Goal: Task Accomplishment & Management: Use online tool/utility

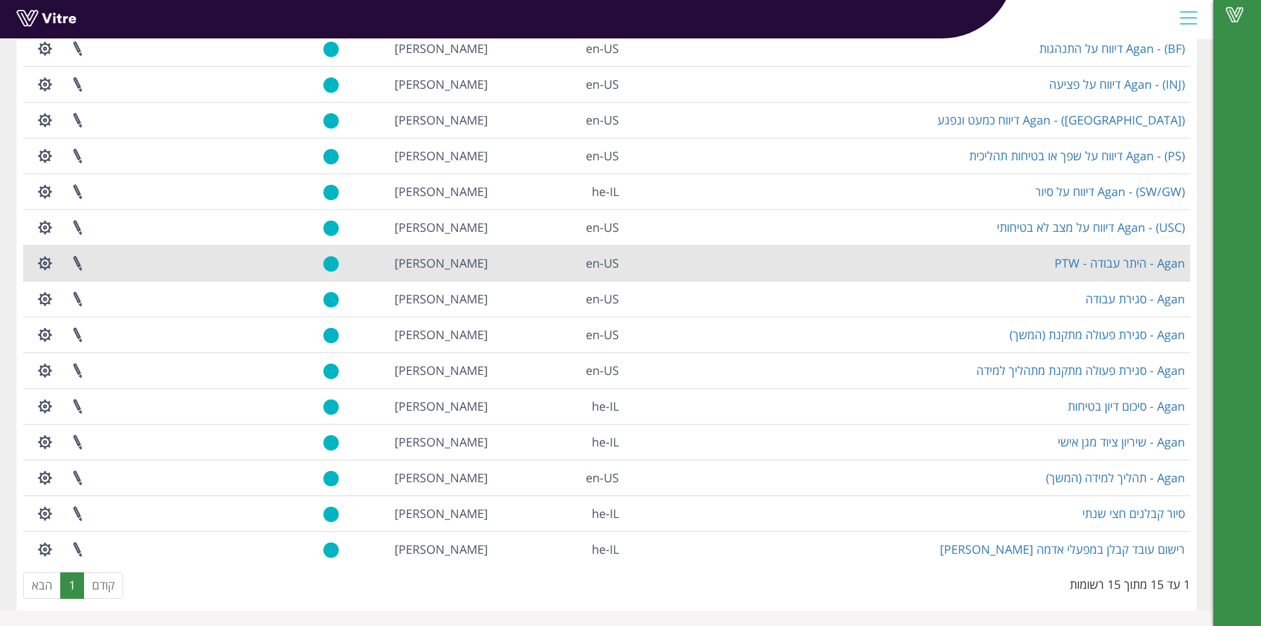
scroll to position [137, 0]
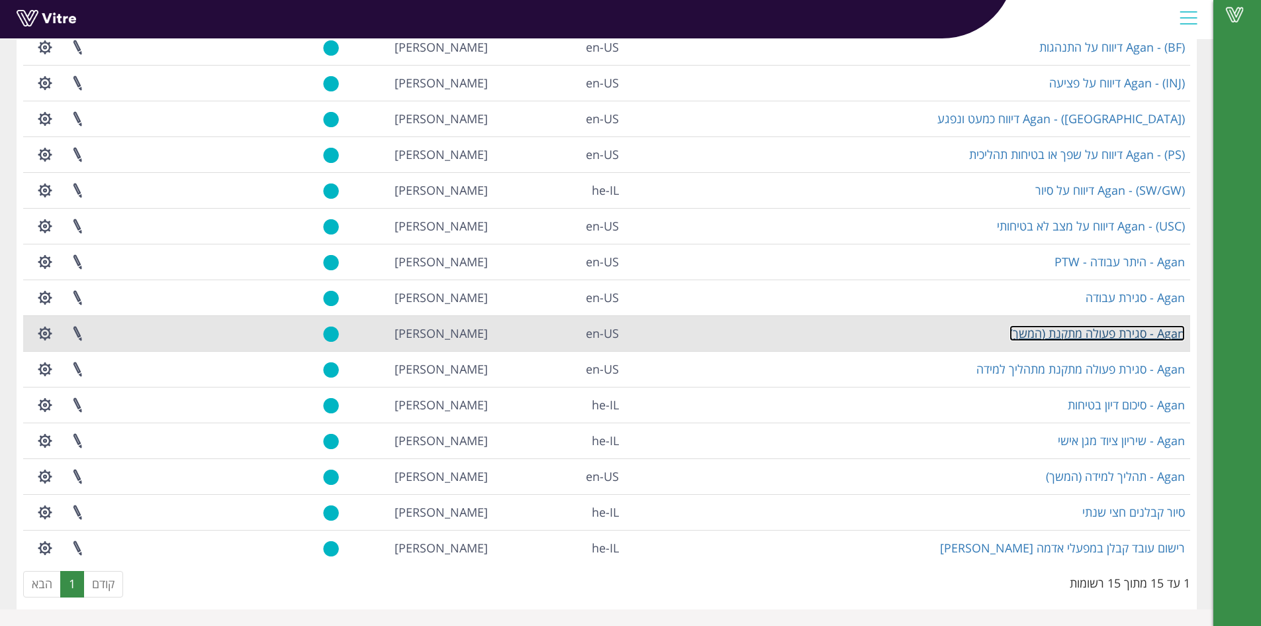
click at [1077, 332] on link "Agan - סגירת פעולה מתקנת (המשך)" at bounding box center [1096, 333] width 175 height 16
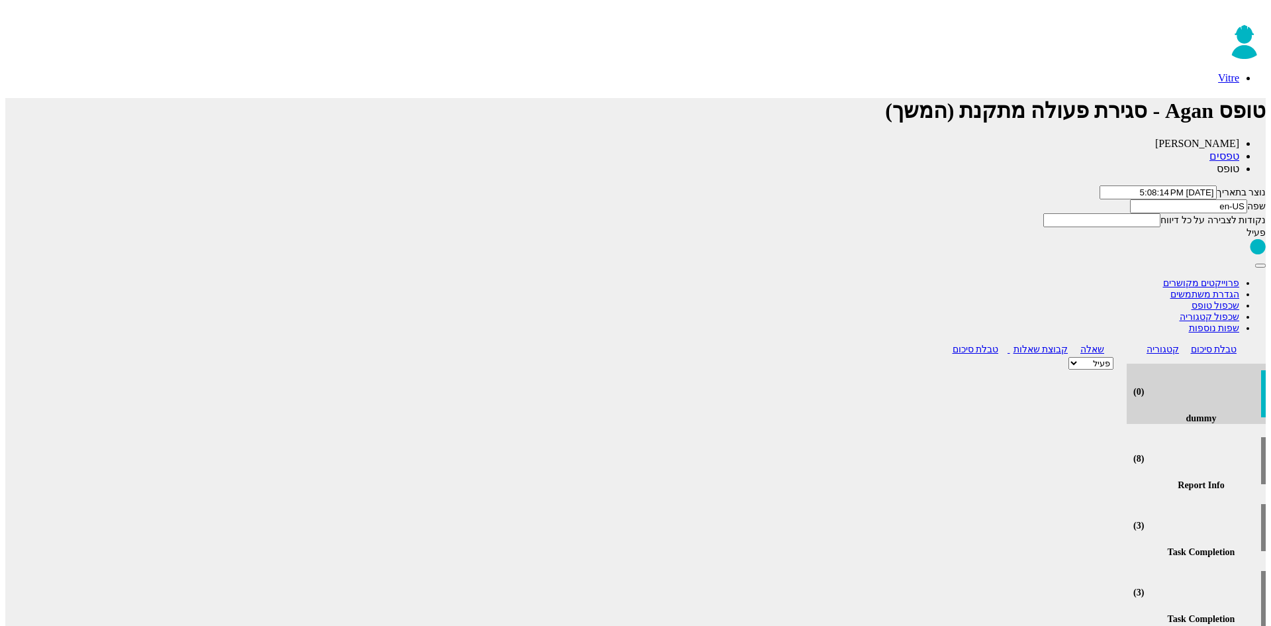
click at [1255, 263] on button "button" at bounding box center [1260, 265] width 11 height 4
click at [1189, 323] on link "שפות נוספות" at bounding box center [1214, 328] width 51 height 10
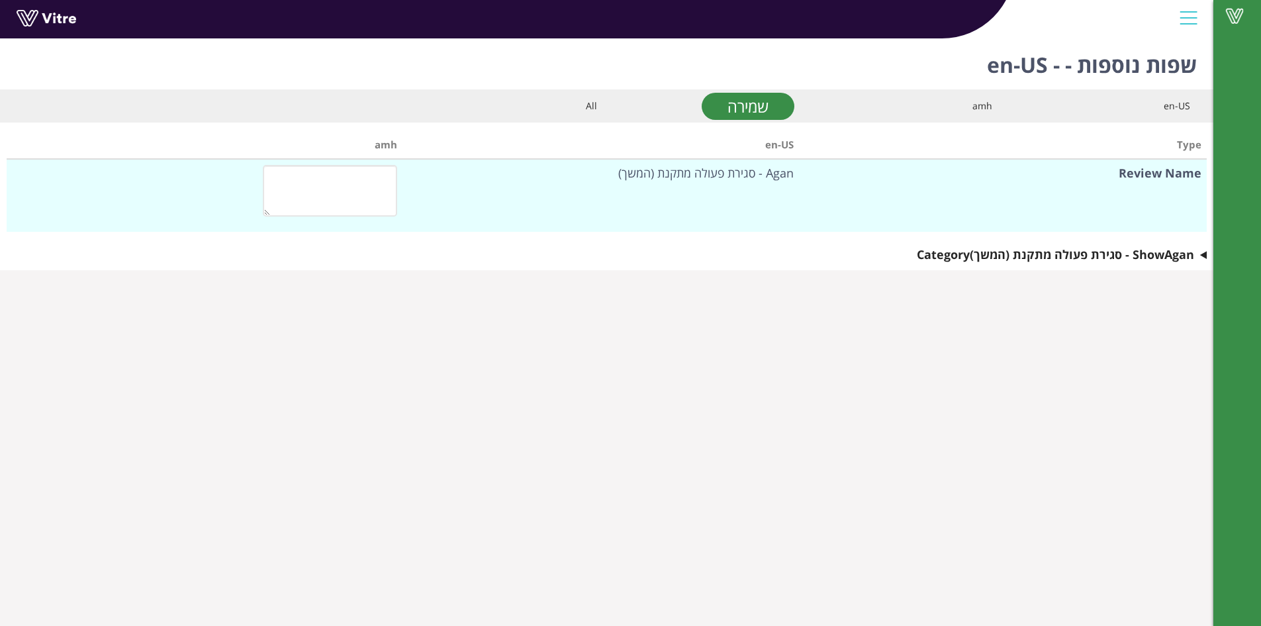
click at [878, 105] on div "amh" at bounding box center [903, 106] width 178 height 15
type textarea "אגן - סגירת פעולה מתקנת (המשך)"
type textarea "נתוני הדיווח"
type textarea "מיקום"
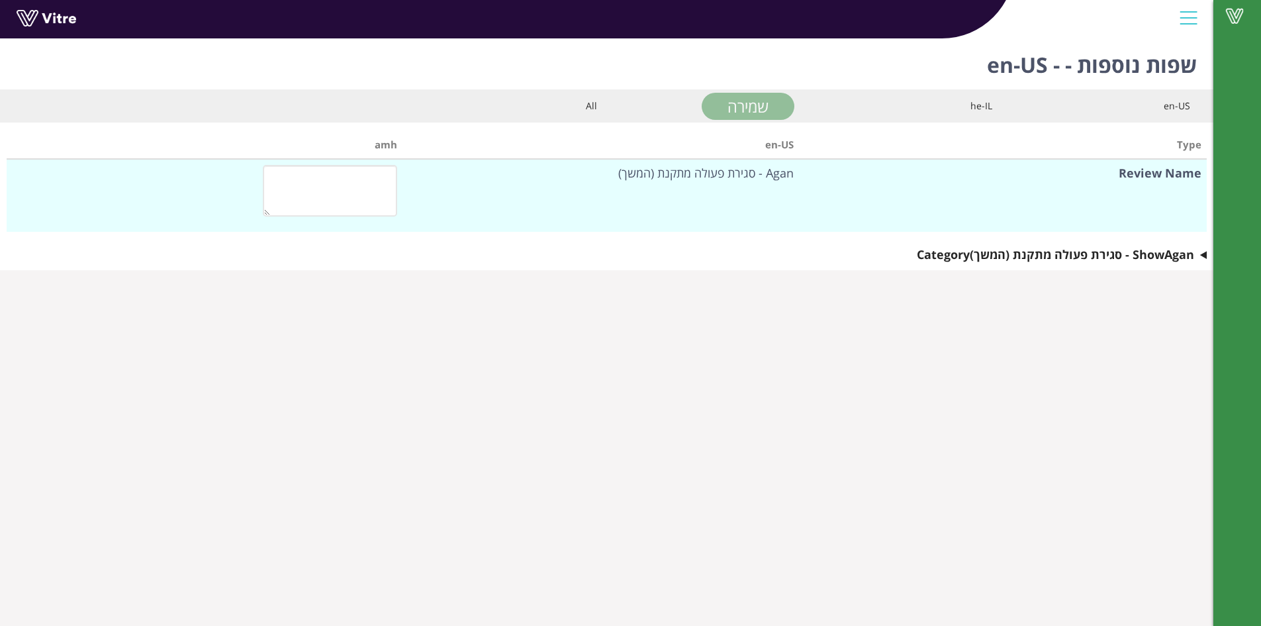
type textarea "מיקום מדויק"
type textarea "סוג האירוע"
type textarea "פרטי האירוע"
type textarea "סגירת הפעולה"
type textarea "פרטי סגירת הפעולה"
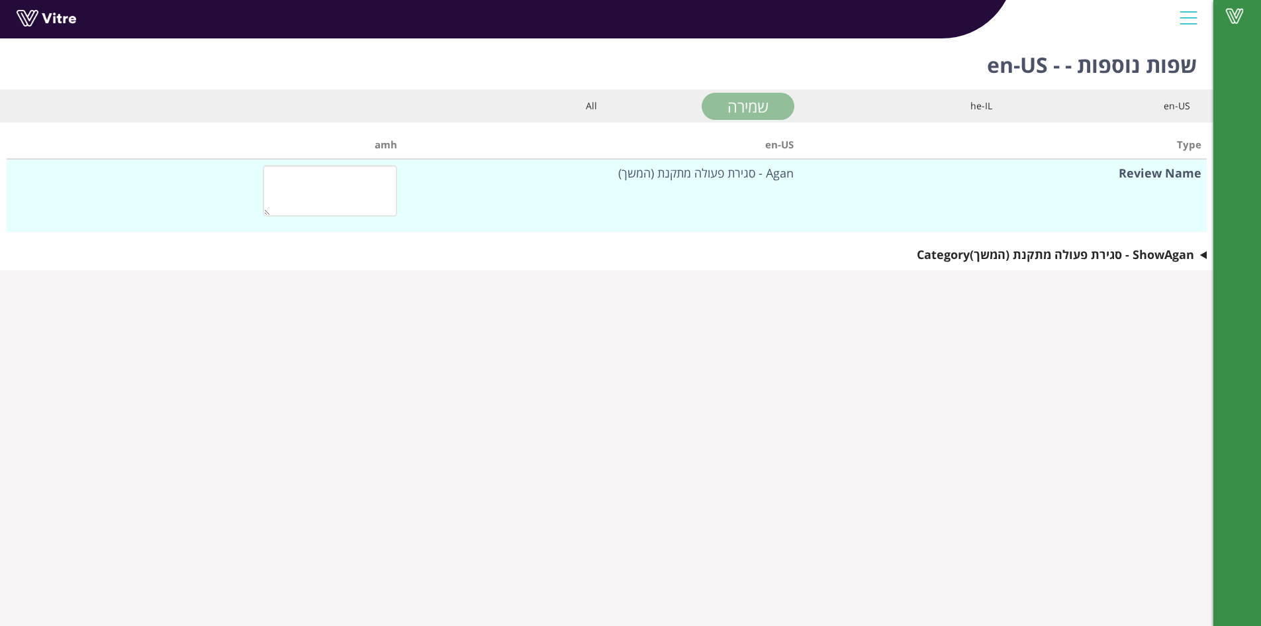
type textarea "תמונה"
type textarea "בחר במחלקת בטיחות"
type textarea "אישור סגירת הפעולה"
type textarea "שם המאשר"
type textarea "כן"
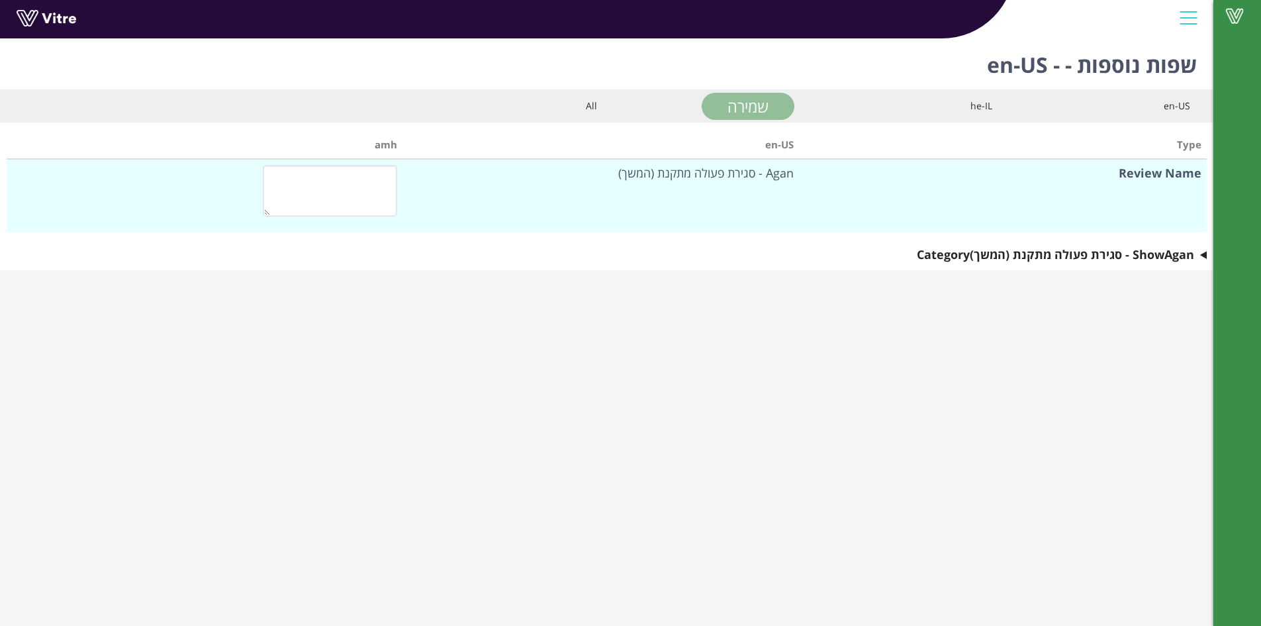
type textarea "לא"
type textarea "אושר"
click at [1203, 256] on summary "Show Agan - סגירת פעולה מתקנת (המשך) Category" at bounding box center [607, 254] width 1200 height 19
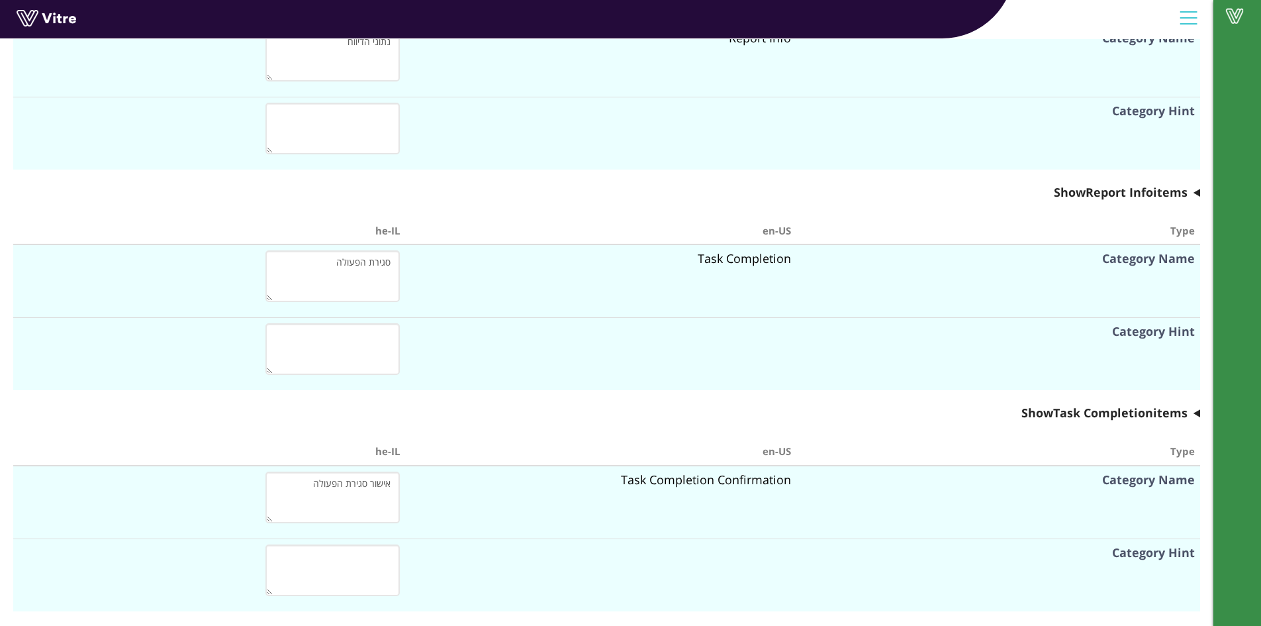
scroll to position [527, 0]
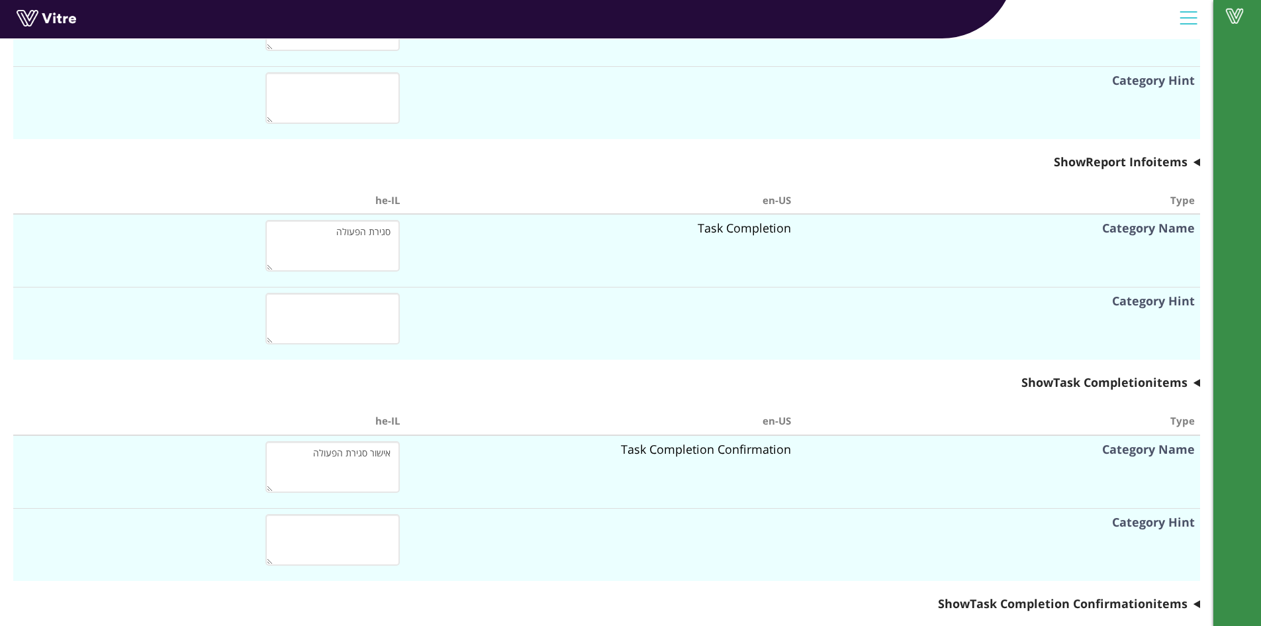
click at [1197, 162] on summary "Show Report Info items" at bounding box center [606, 161] width 1187 height 19
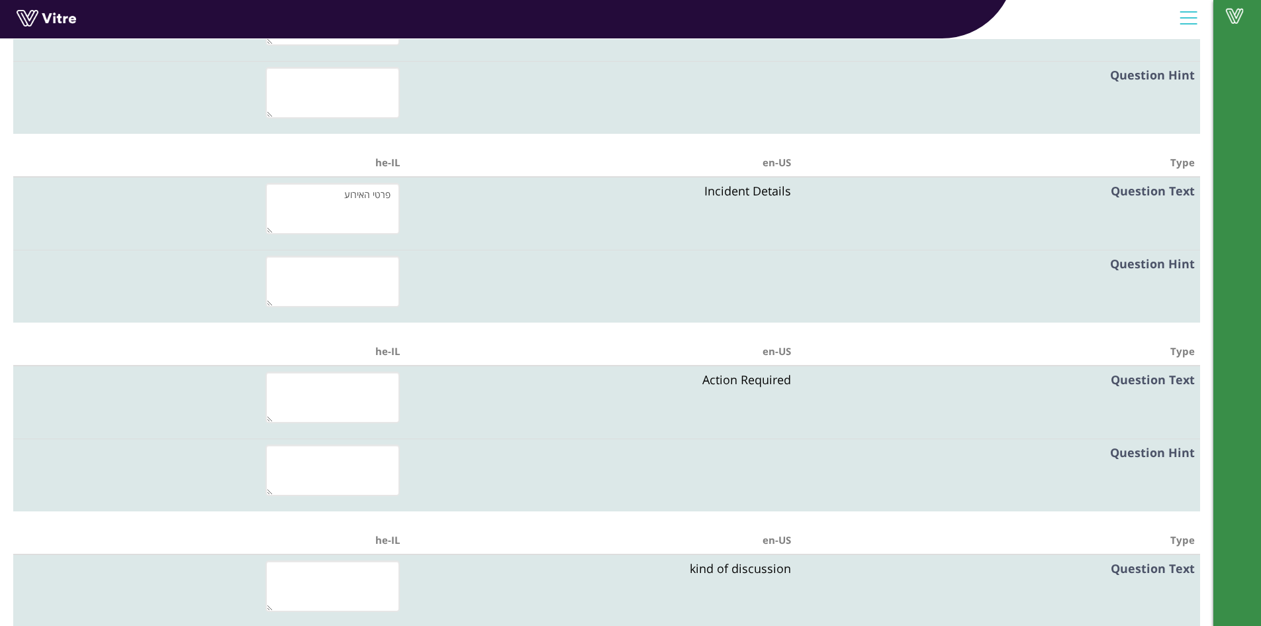
scroll to position [1189, 0]
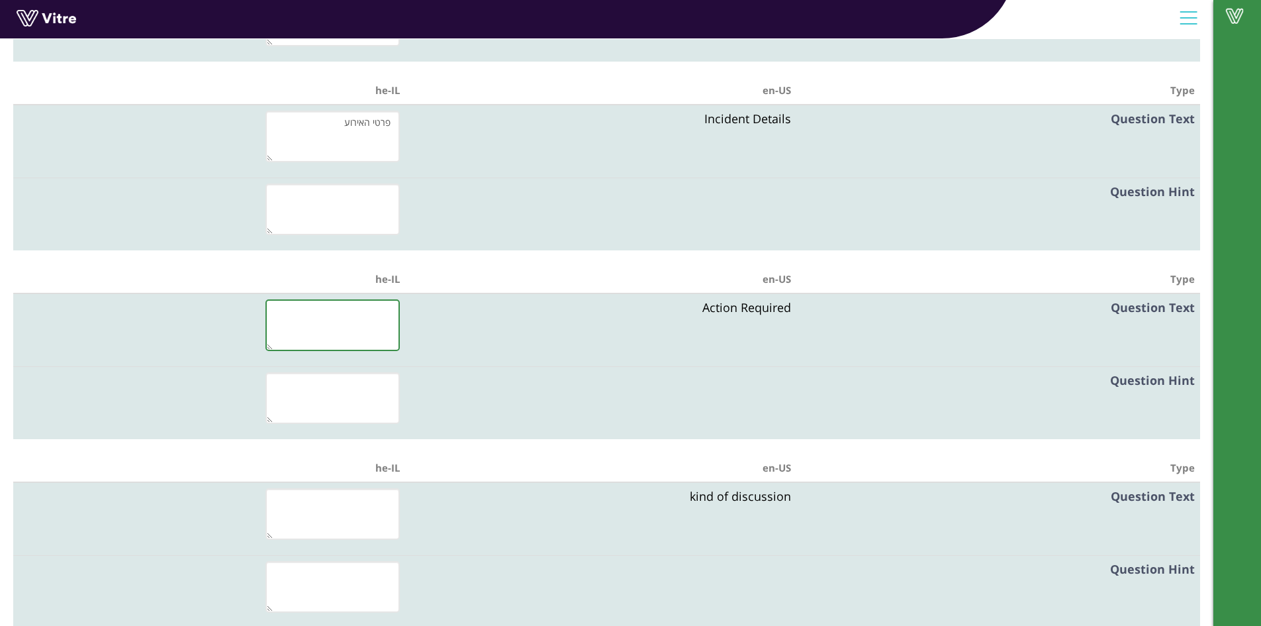
click at [363, 312] on textarea at bounding box center [332, 325] width 134 height 52
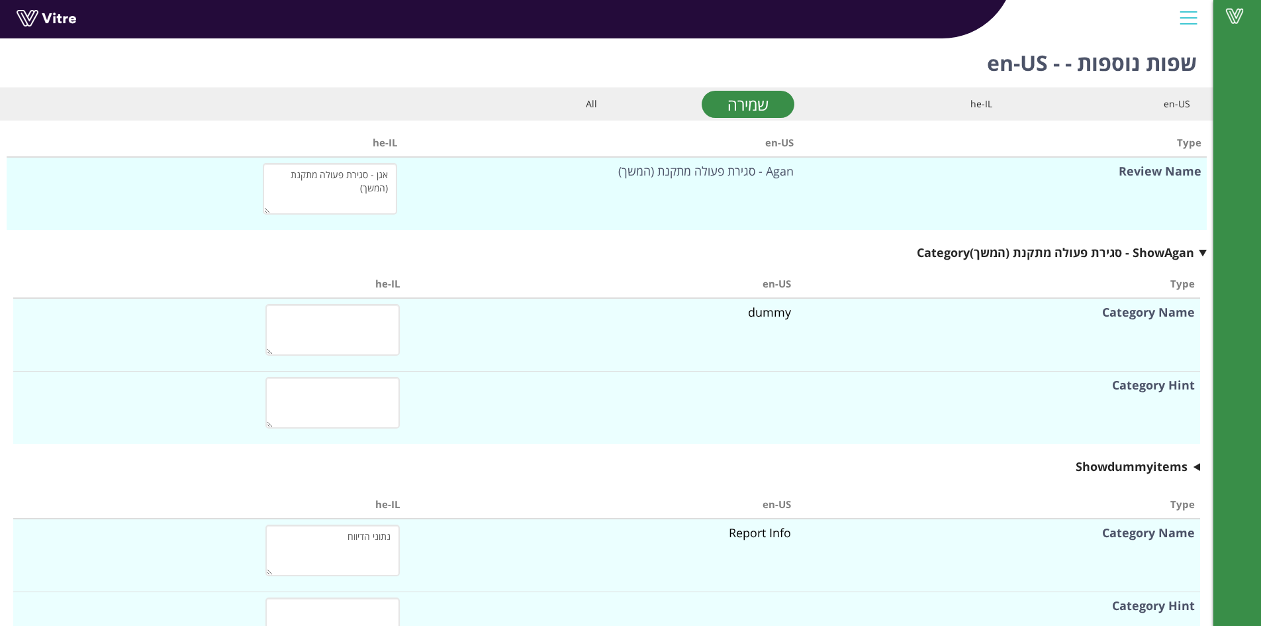
scroll to position [0, 0]
type textarea "פעולה נדרשת"
click at [759, 106] on link "שמירה" at bounding box center [748, 106] width 93 height 27
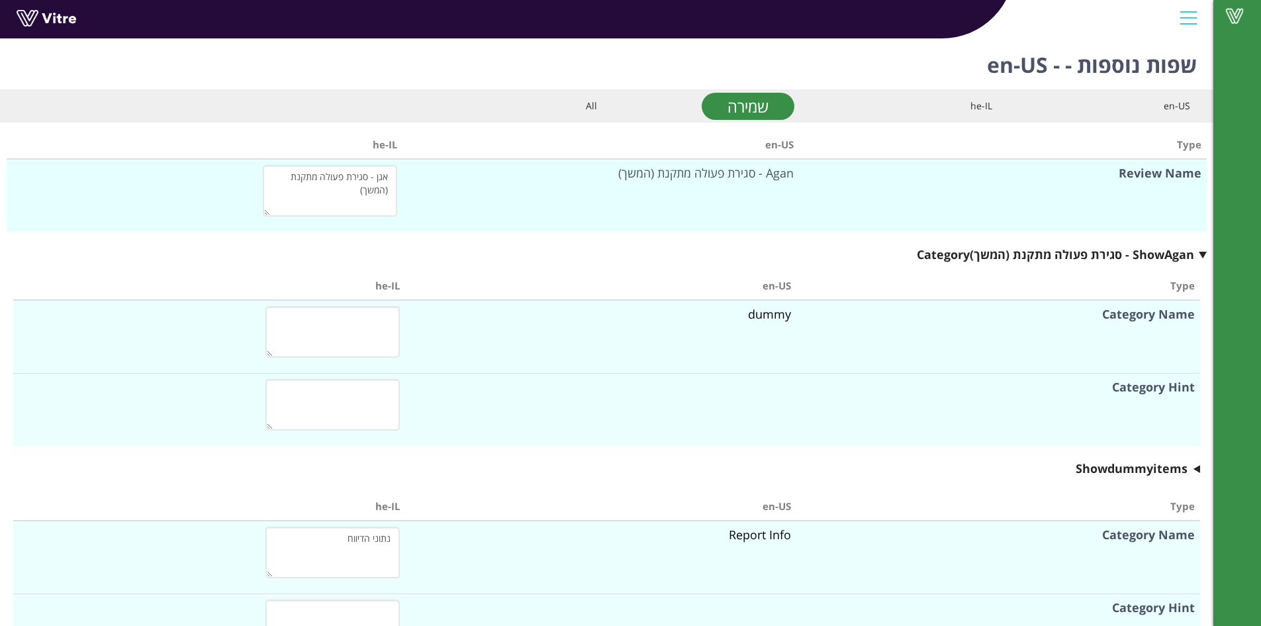
click at [58, 19] on link at bounding box center [66, 22] width 99 height 24
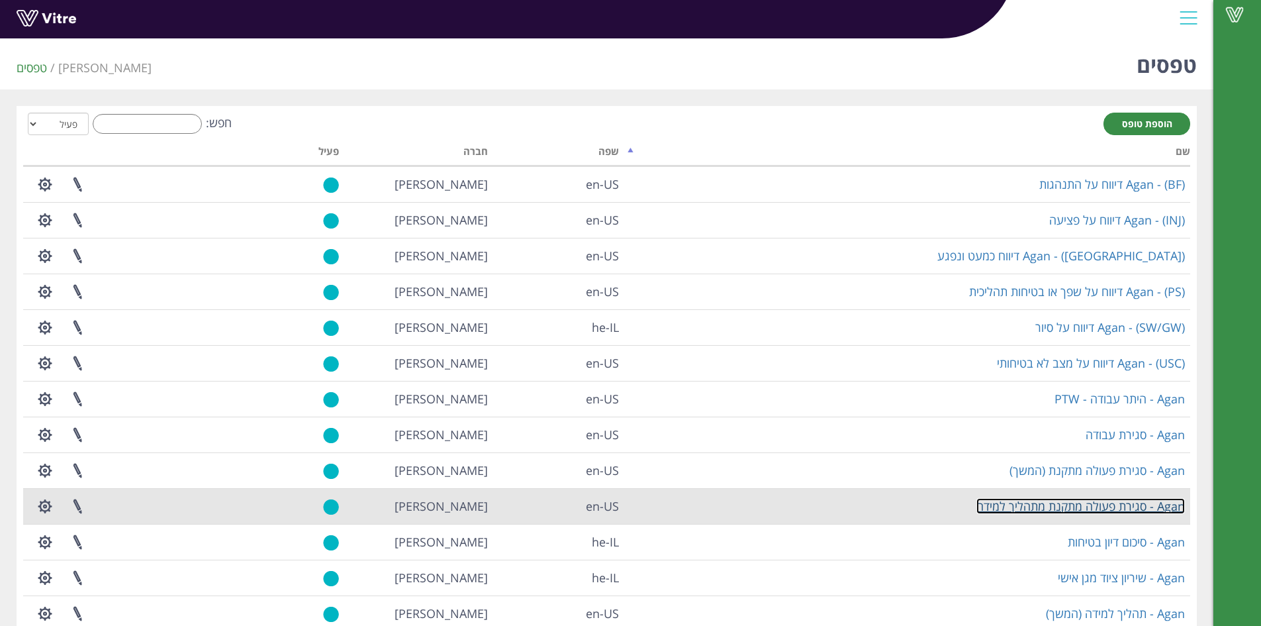
click at [1084, 506] on link "Agan - סגירת פעולה מתקנת מתהליך למידה" at bounding box center [1080, 506] width 209 height 16
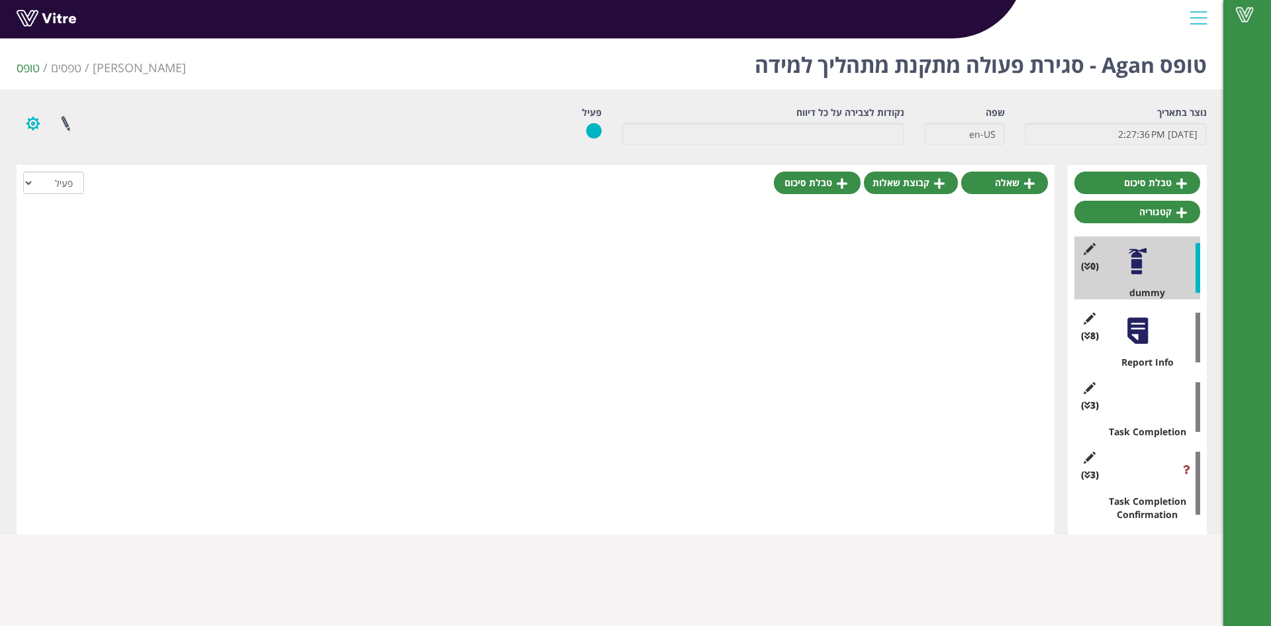
click at [26, 122] on button "button" at bounding box center [33, 123] width 33 height 35
click at [101, 228] on link "שפות נוספות" at bounding box center [69, 223] width 105 height 17
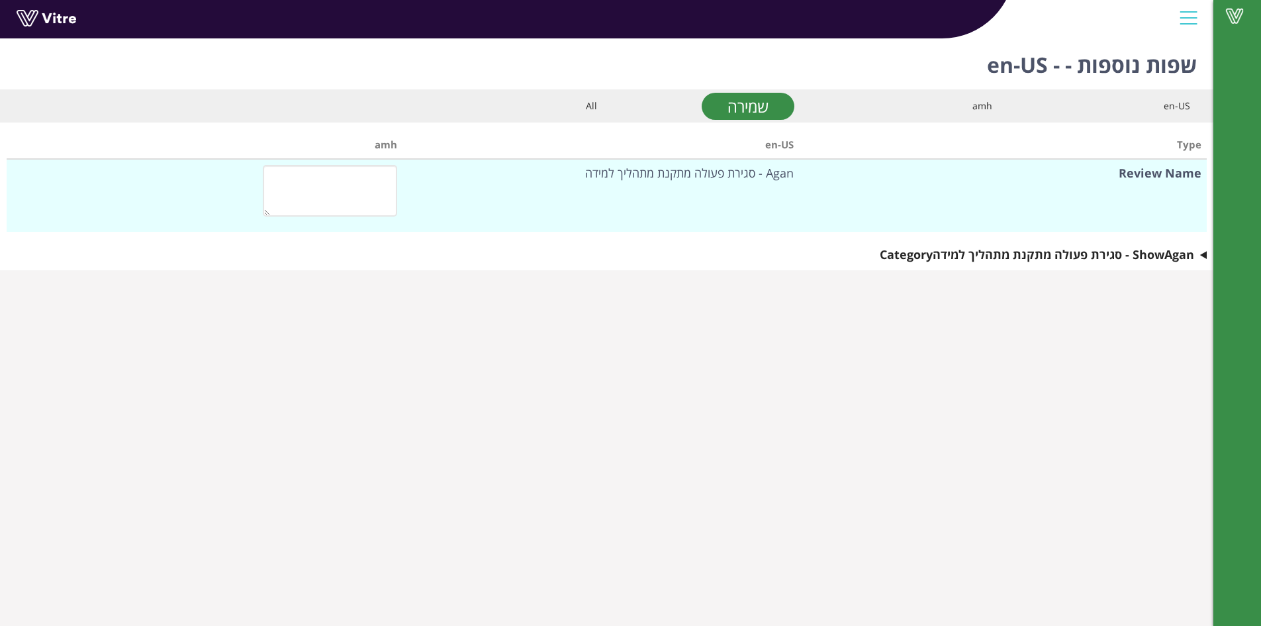
click at [871, 106] on div "amh" at bounding box center [903, 106] width 178 height 15
click at [1203, 259] on summary "Show Agan - סגירת פעולה מתקנת מתהליך למידה Category" at bounding box center [607, 254] width 1200 height 19
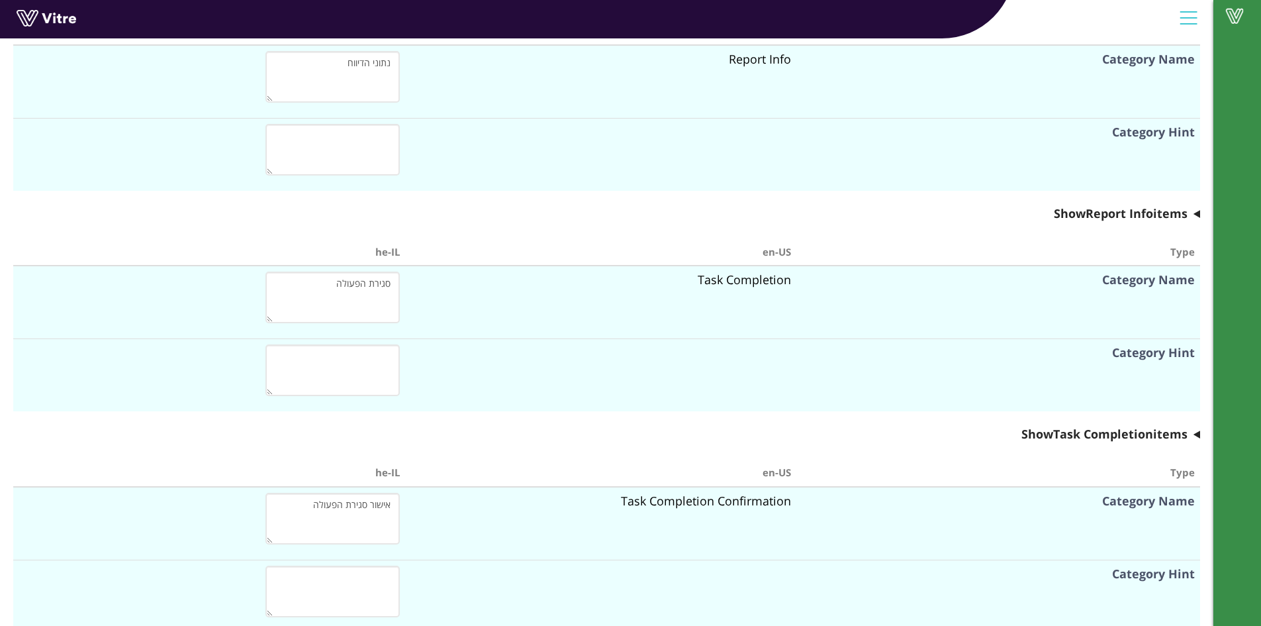
scroll to position [527, 0]
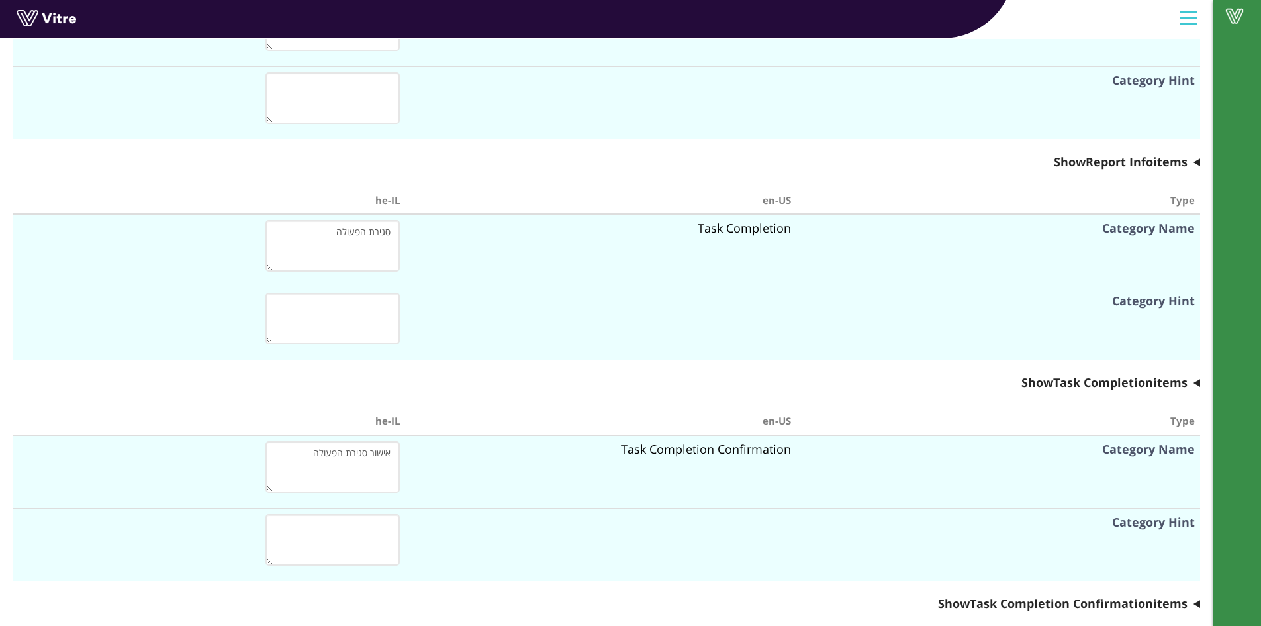
click at [1196, 166] on summary "Show Report Info items" at bounding box center [606, 161] width 1187 height 19
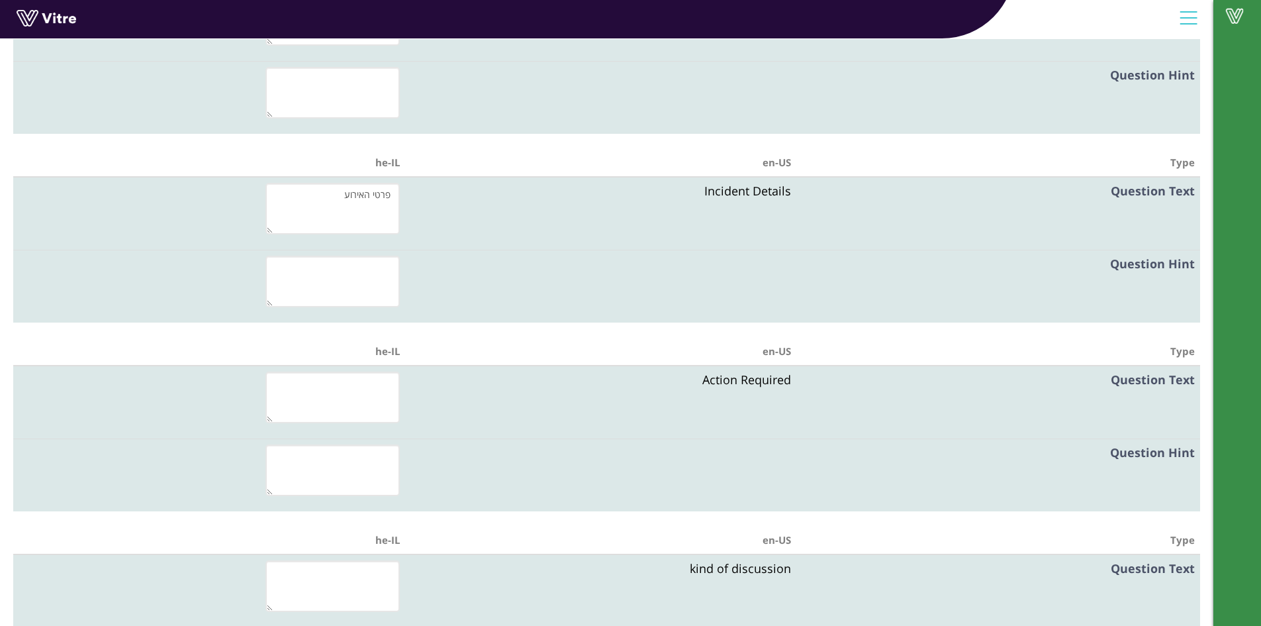
scroll to position [1189, 0]
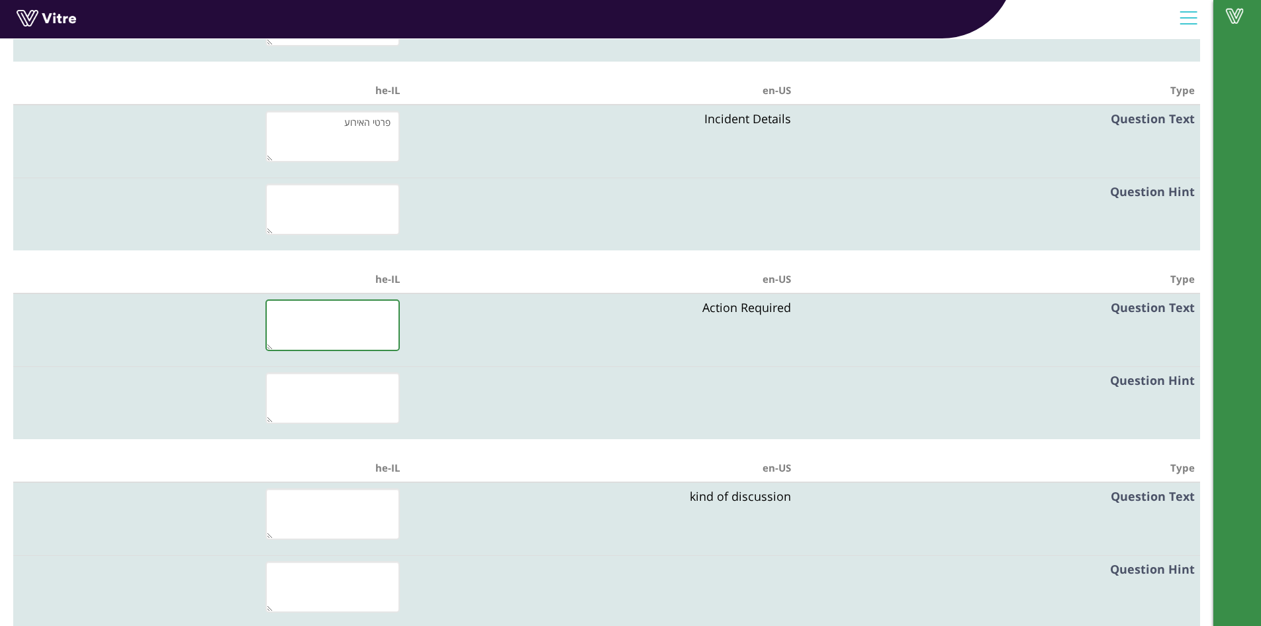
click at [344, 326] on textarea at bounding box center [332, 325] width 134 height 52
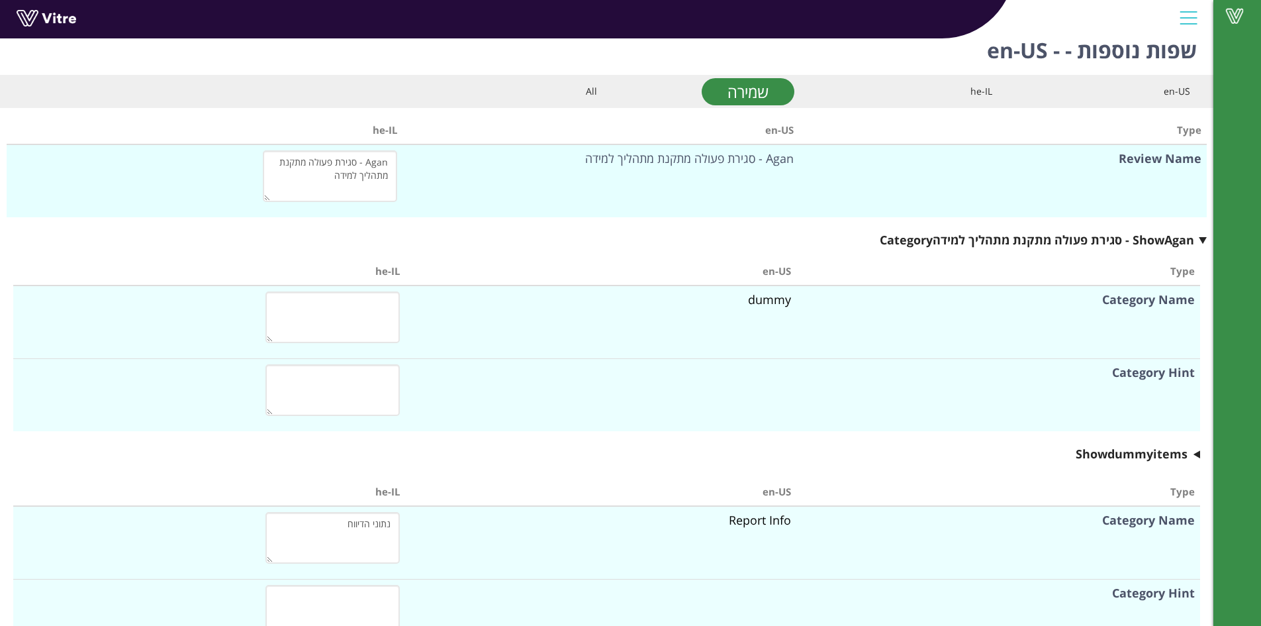
scroll to position [0, 0]
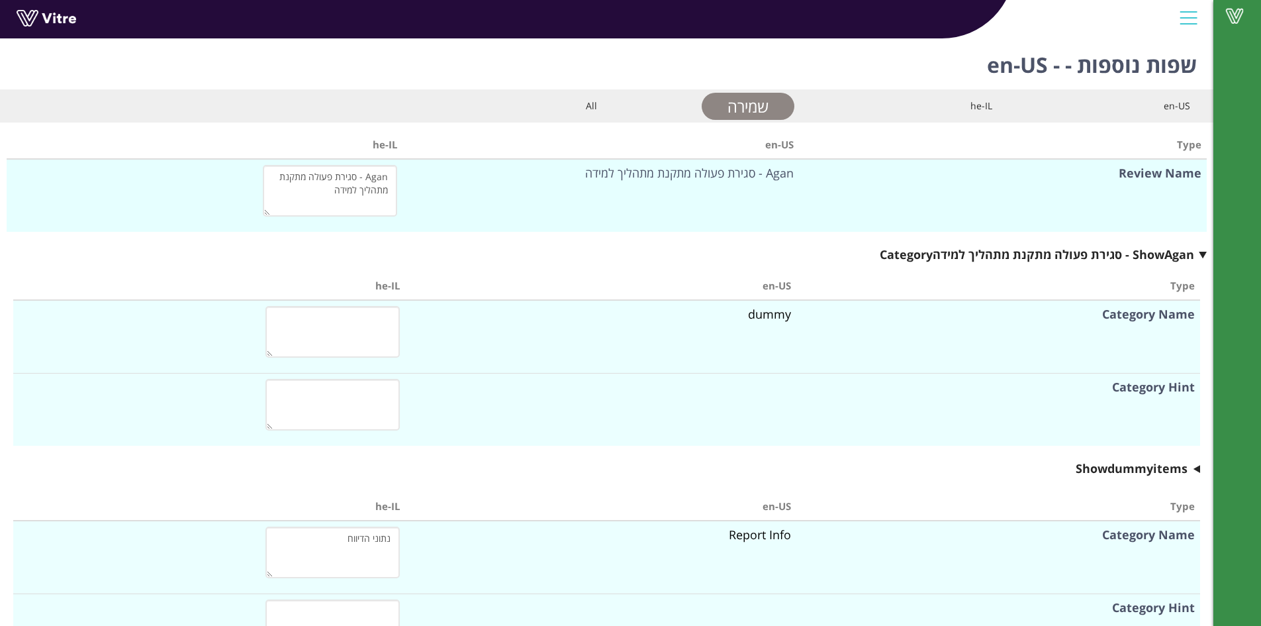
type textarea "פעולה נדרשת"
click at [765, 100] on link "שמירה" at bounding box center [748, 106] width 93 height 27
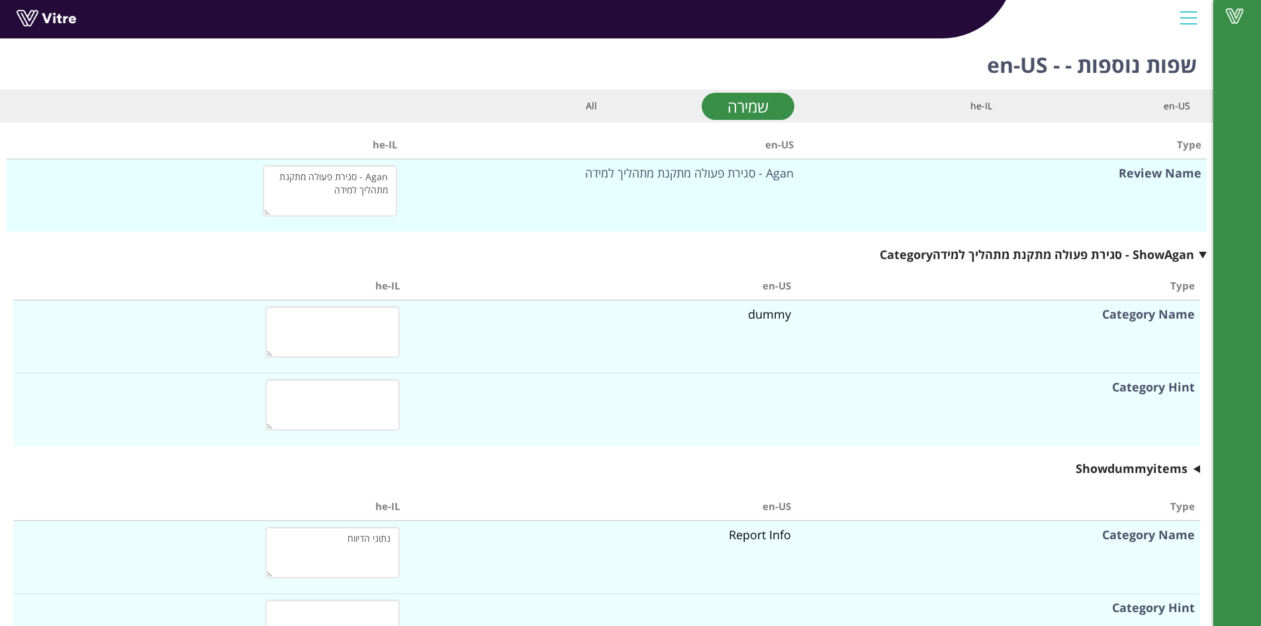
click at [47, 15] on link at bounding box center [66, 22] width 99 height 24
